Goal: Find contact information: Find contact information

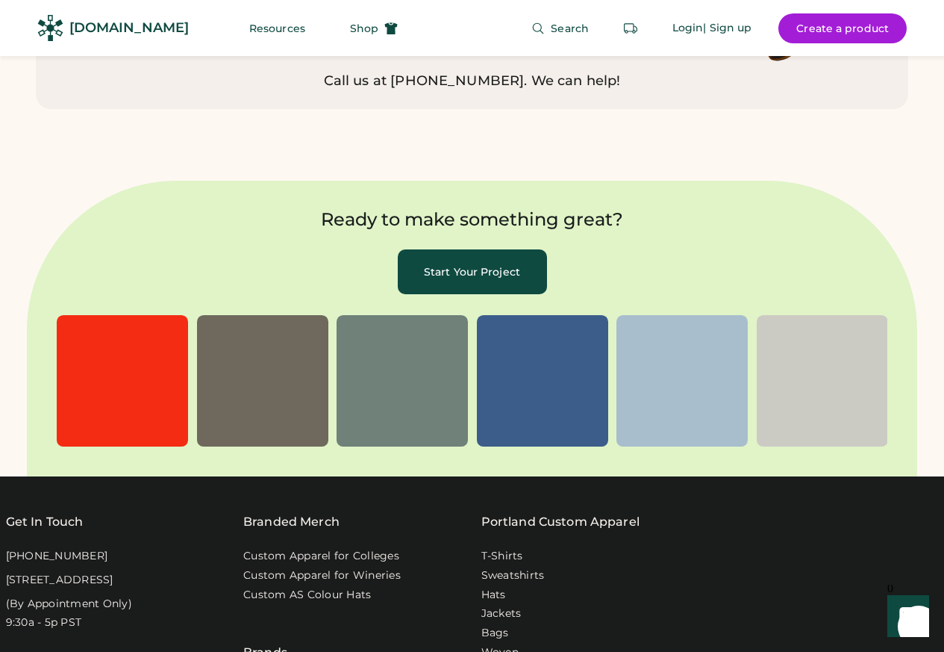
scroll to position [5016, 0]
